Goal: Understand process/instructions: Learn about a topic

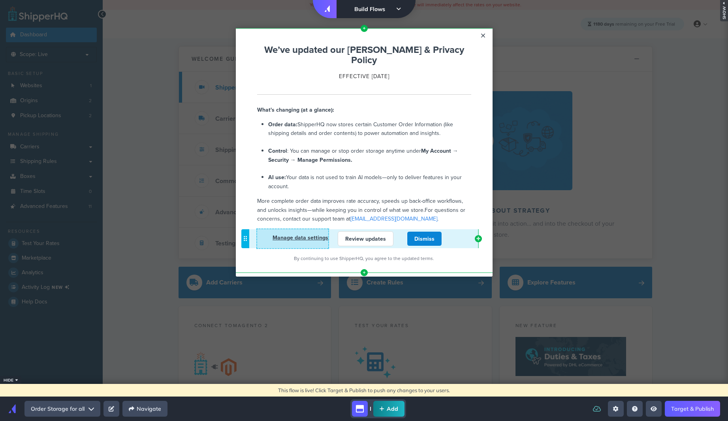
click at [302, 234] on link "Manage data settings" at bounding box center [301, 238] width 56 height 8
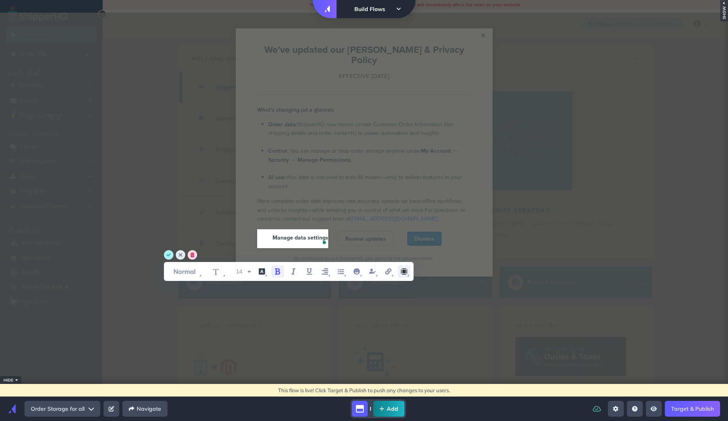
click at [399, 269] on icon "margin" at bounding box center [403, 271] width 9 height 9
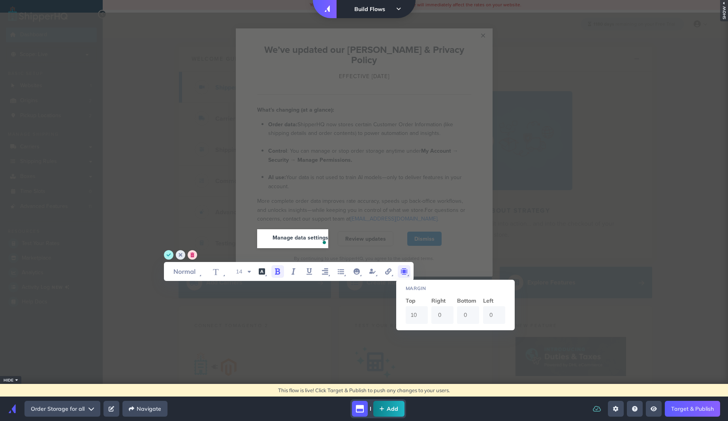
drag, startPoint x: 442, startPoint y: 313, endPoint x: 436, endPoint y: 309, distance: 7.3
click at [435, 313] on input "0" at bounding box center [442, 315] width 22 height 18
type input "4"
click at [169, 252] on circle "save" at bounding box center [168, 254] width 9 height 9
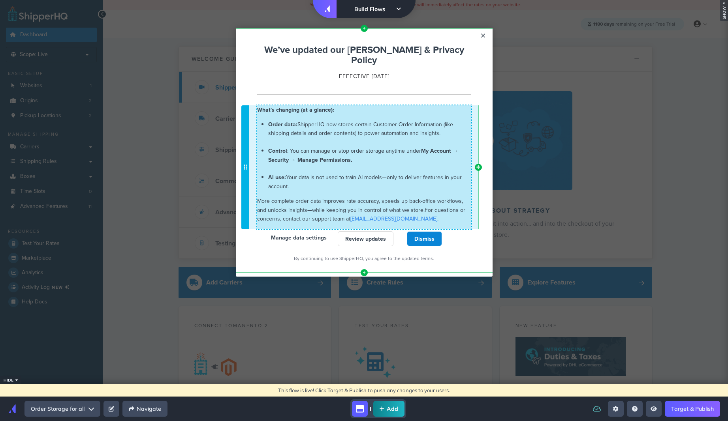
click at [435, 214] on div "What's changing (at a glance): Order data: ShipperHQ now stores certain Custome…" at bounding box center [364, 167] width 214 height 124
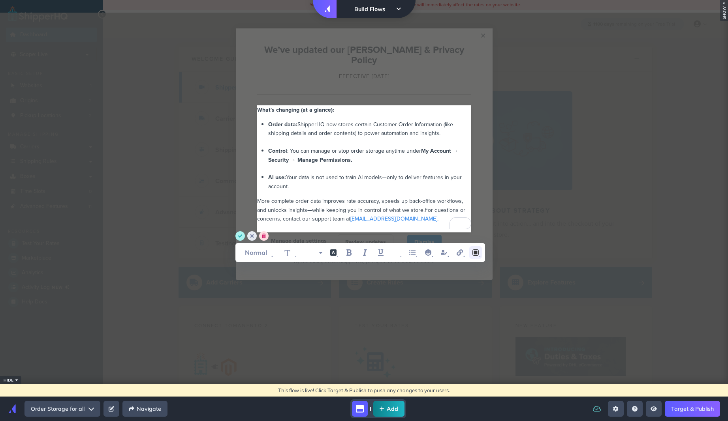
click at [471, 255] on icon "margin" at bounding box center [475, 252] width 9 height 9
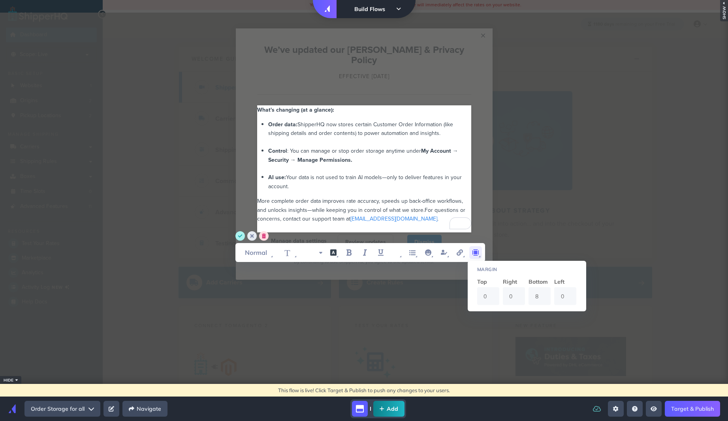
click at [537, 296] on input "8" at bounding box center [539, 297] width 22 height 18
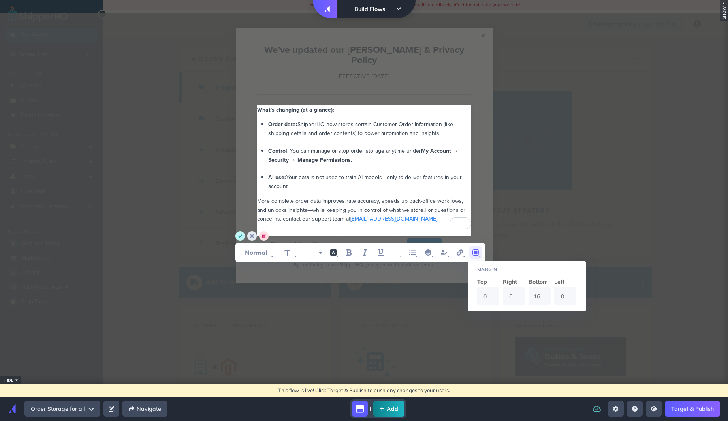
type input "16"
click at [238, 237] on circle "save" at bounding box center [239, 235] width 9 height 9
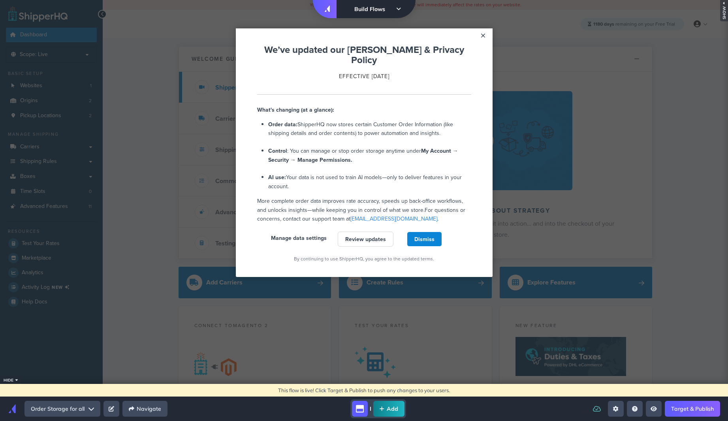
click at [686, 411] on link "Target & Publish" at bounding box center [692, 409] width 55 height 16
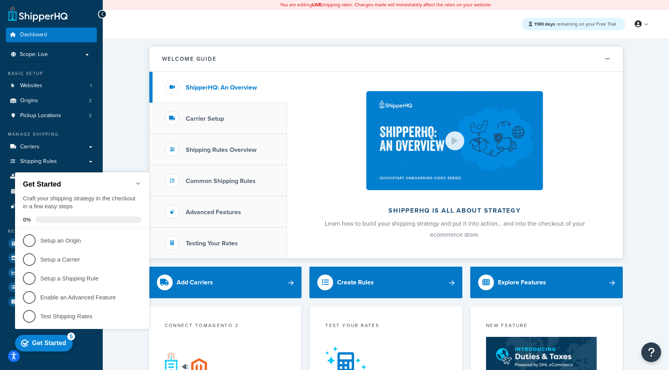
drag, startPoint x: 139, startPoint y: 182, endPoint x: 181, endPoint y: 319, distance: 143.0
click at [139, 182] on icon "Minimize checklist" at bounding box center [138, 183] width 6 height 6
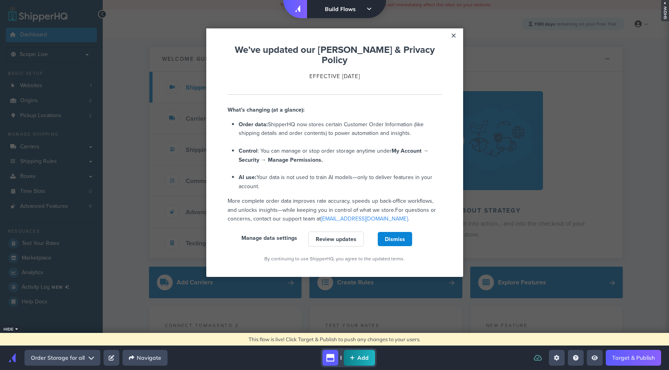
click at [525, 157] on modal-container "× Left Side Caret - Move Row Right Side Caret - Move Row move-dots We’ve update…" at bounding box center [334, 152] width 669 height 249
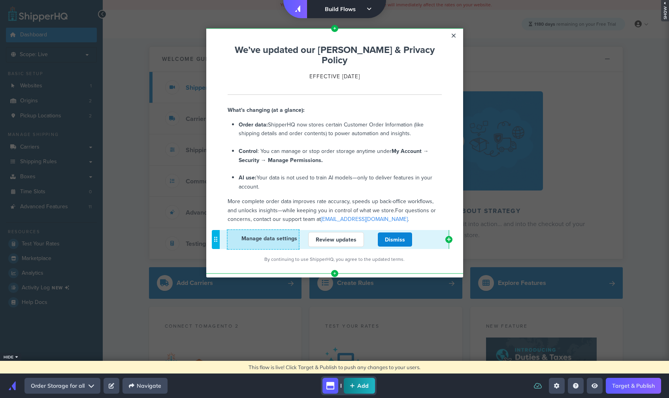
click at [242, 234] on p "Manage data settings" at bounding box center [262, 238] width 70 height 9
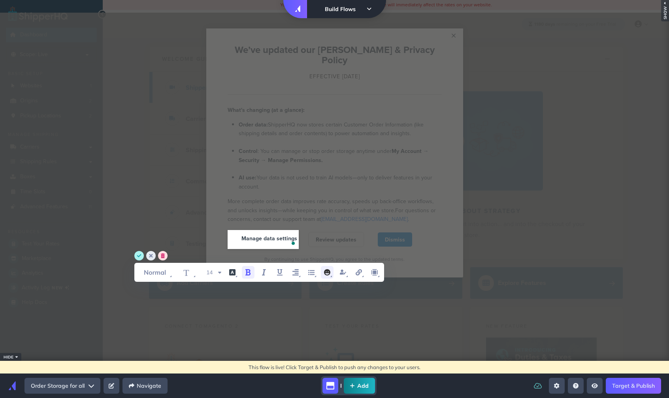
click at [326, 274] on icon "emoji" at bounding box center [327, 272] width 6 height 6
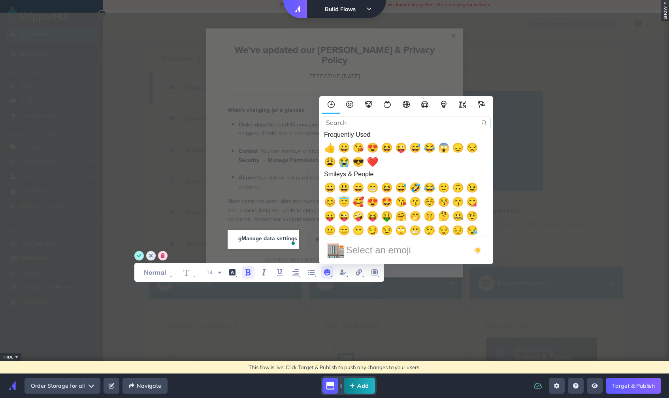
click at [331, 125] on input "Search" at bounding box center [405, 123] width 169 height 12
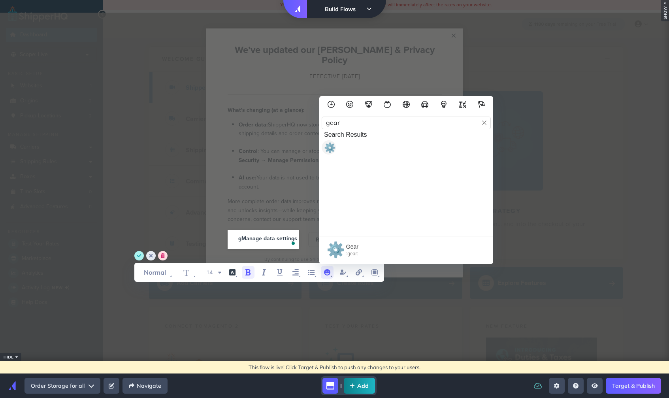
type input "gear"
click at [324, 148] on span "⚙️" at bounding box center [328, 147] width 9 height 9
click at [234, 234] on span "g" at bounding box center [232, 238] width 3 height 8
click at [345, 271] on icon "user property" at bounding box center [342, 271] width 9 height 9
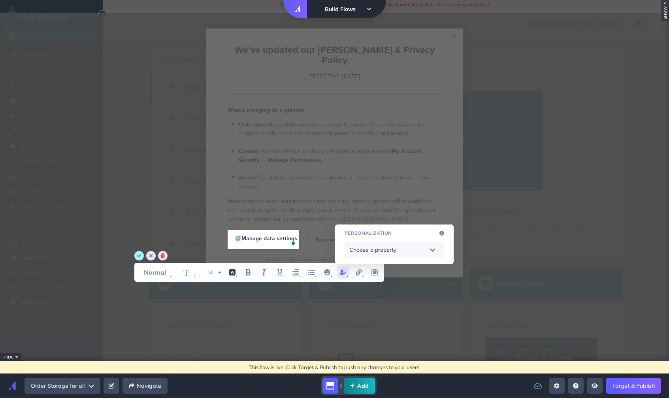
click at [345, 271] on icon "user property" at bounding box center [342, 271] width 9 height 9
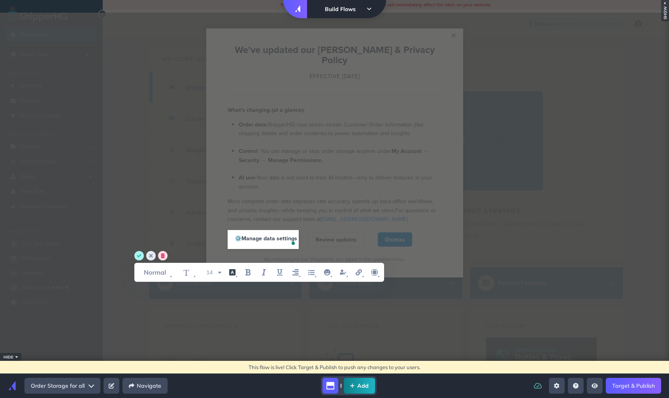
click at [257, 197] on span "More complete order data improves rate accuracy, speeds up back-office workflow…" at bounding box center [330, 205] width 206 height 17
click at [137, 256] on icon "save" at bounding box center [139, 255] width 4 height 3
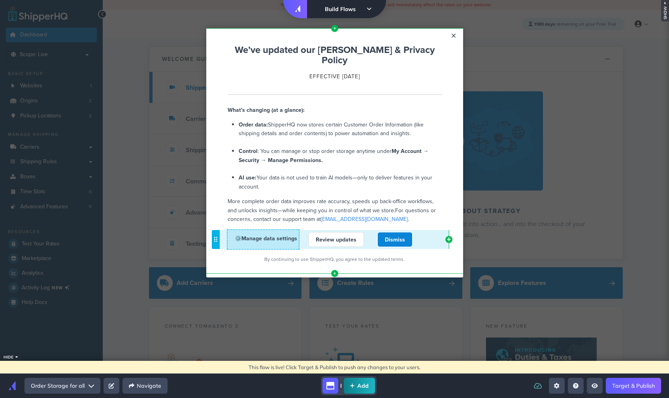
click at [240, 234] on p "⚙️ Manage data settings" at bounding box center [262, 238] width 70 height 9
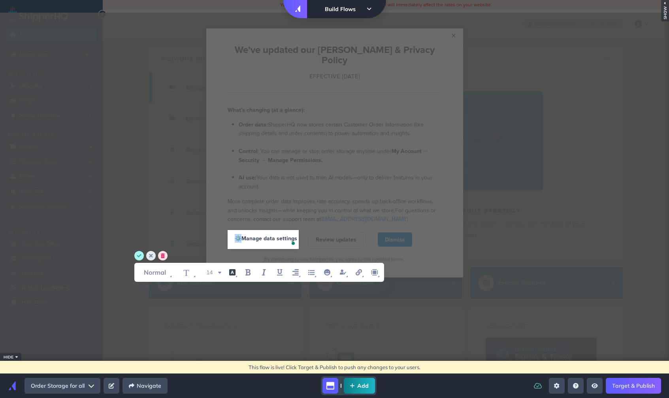
drag, startPoint x: 239, startPoint y: 229, endPoint x: 226, endPoint y: 229, distance: 13.4
click at [226, 229] on div "⚙️ Manage data settings" at bounding box center [262, 240] width 120 height 27
click at [140, 253] on circle "save" at bounding box center [138, 255] width 9 height 9
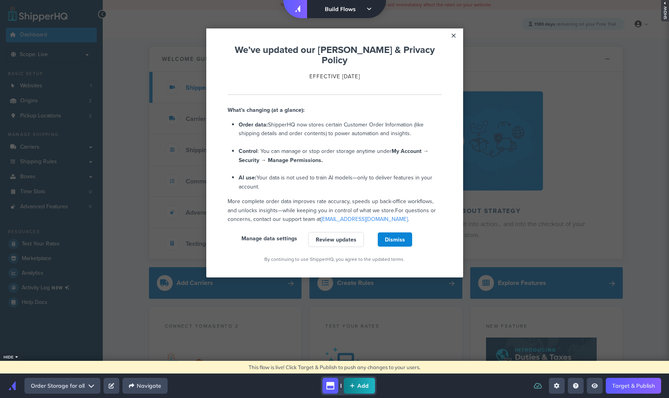
click at [502, 293] on appcues "× Left Side Caret - Move Row Right Side Caret - Move Row move-dots We’ve update…" at bounding box center [334, 199] width 669 height 373
